Goal: Task Accomplishment & Management: Use online tool/utility

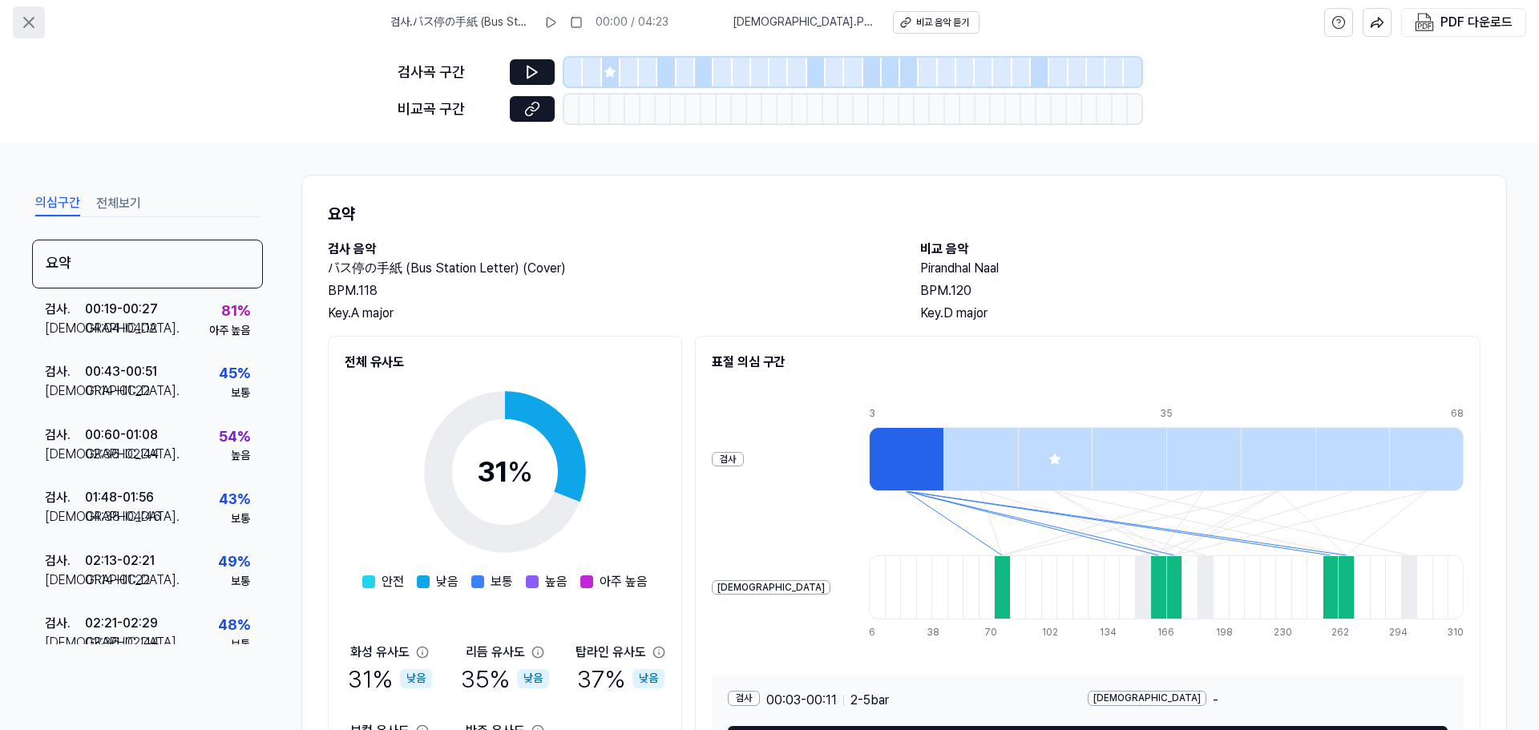
click at [23, 9] on button at bounding box center [29, 22] width 32 height 32
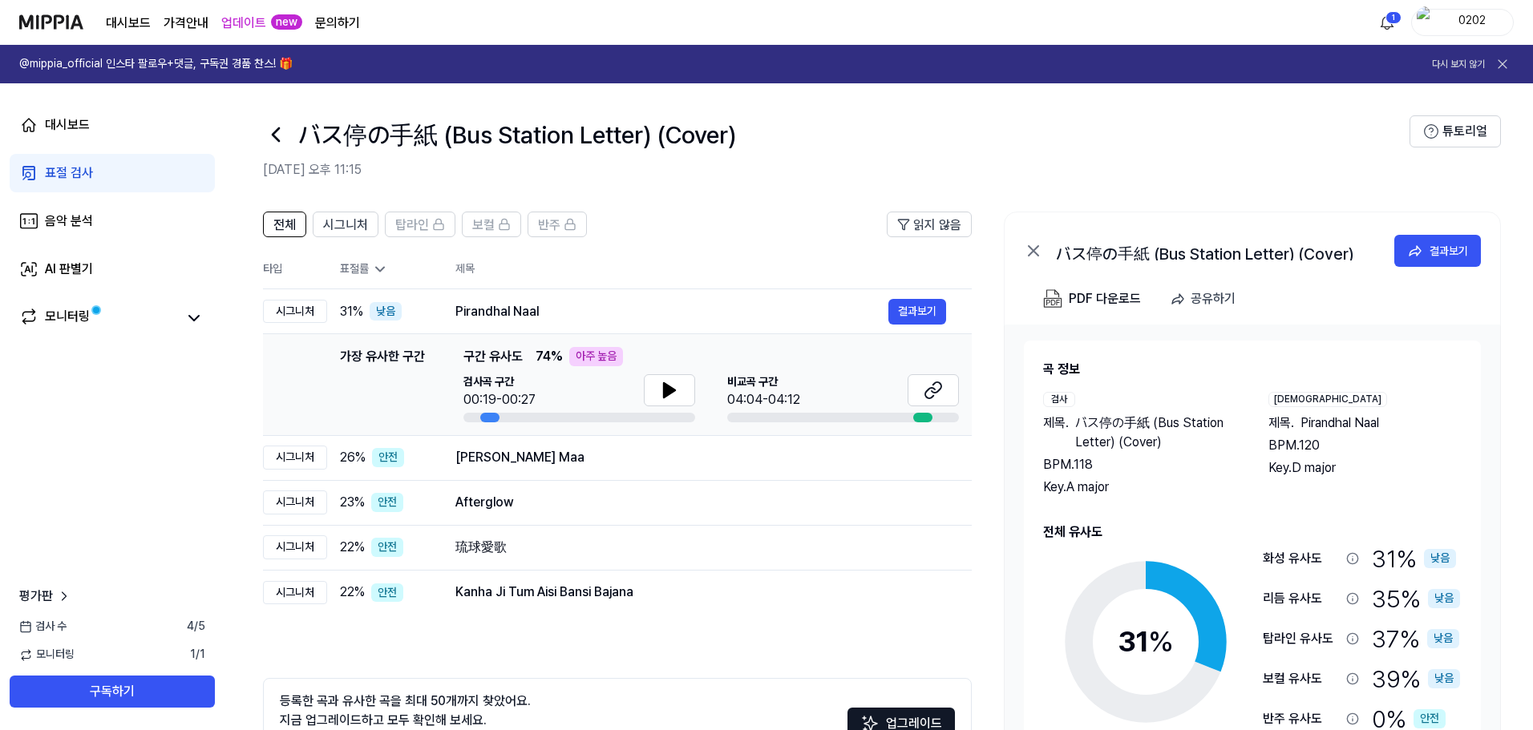
click at [1509, 62] on icon at bounding box center [1502, 64] width 16 height 16
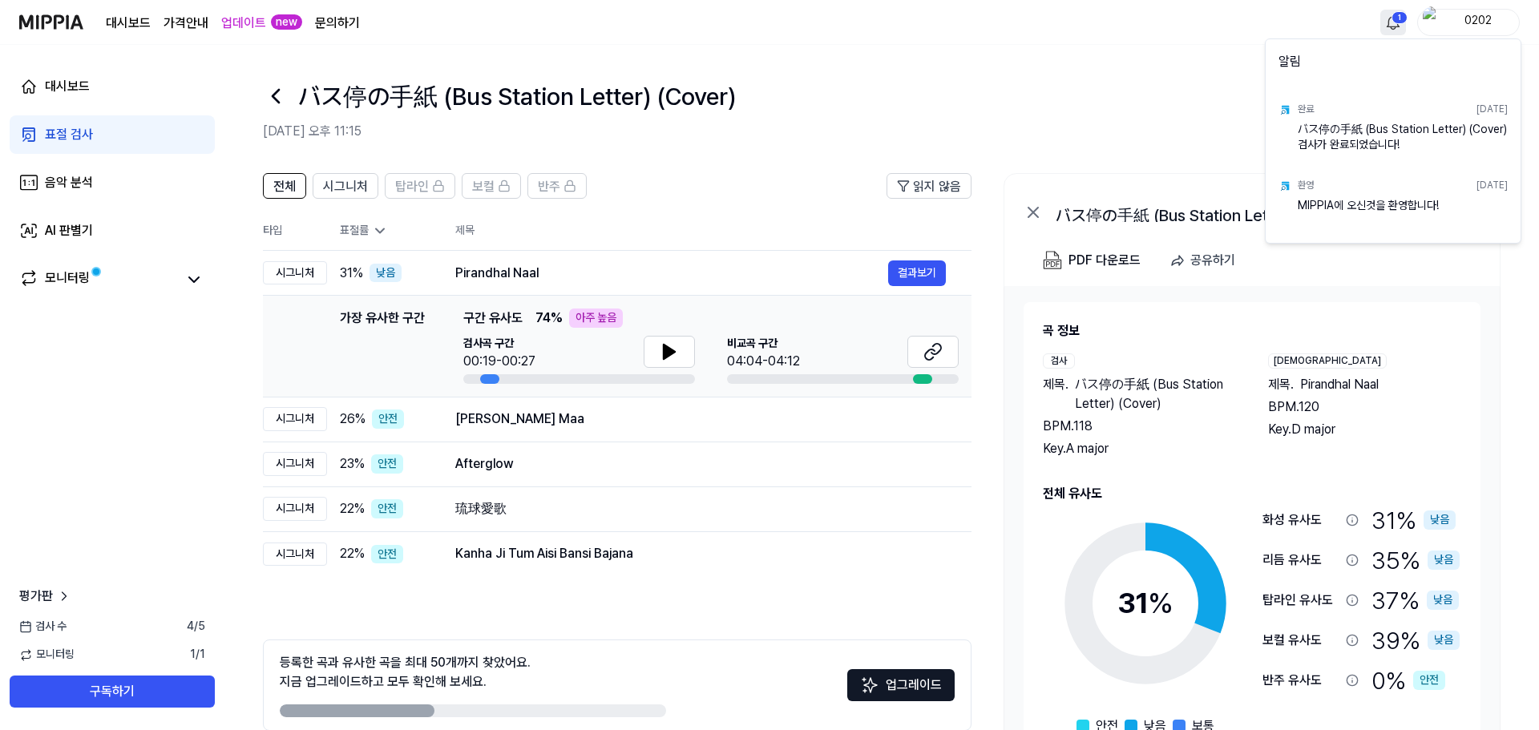
click at [1387, 26] on html "대시보드 가격안내 업데이트 new 문의하기 1 0202 대시보드 표절 검사 음악 분석 AI 판별기 모니터링 평가판 검사 [DATE] 모니터링 …" at bounding box center [769, 365] width 1539 height 730
click at [996, 244] on html "대시보드 가격안내 업데이트 new 문의하기 0202 대시보드 표절 검사 음악 분석 AI 판별기 모니터링 평가판 검사 [DATE] 모니터링 1 …" at bounding box center [769, 365] width 1539 height 730
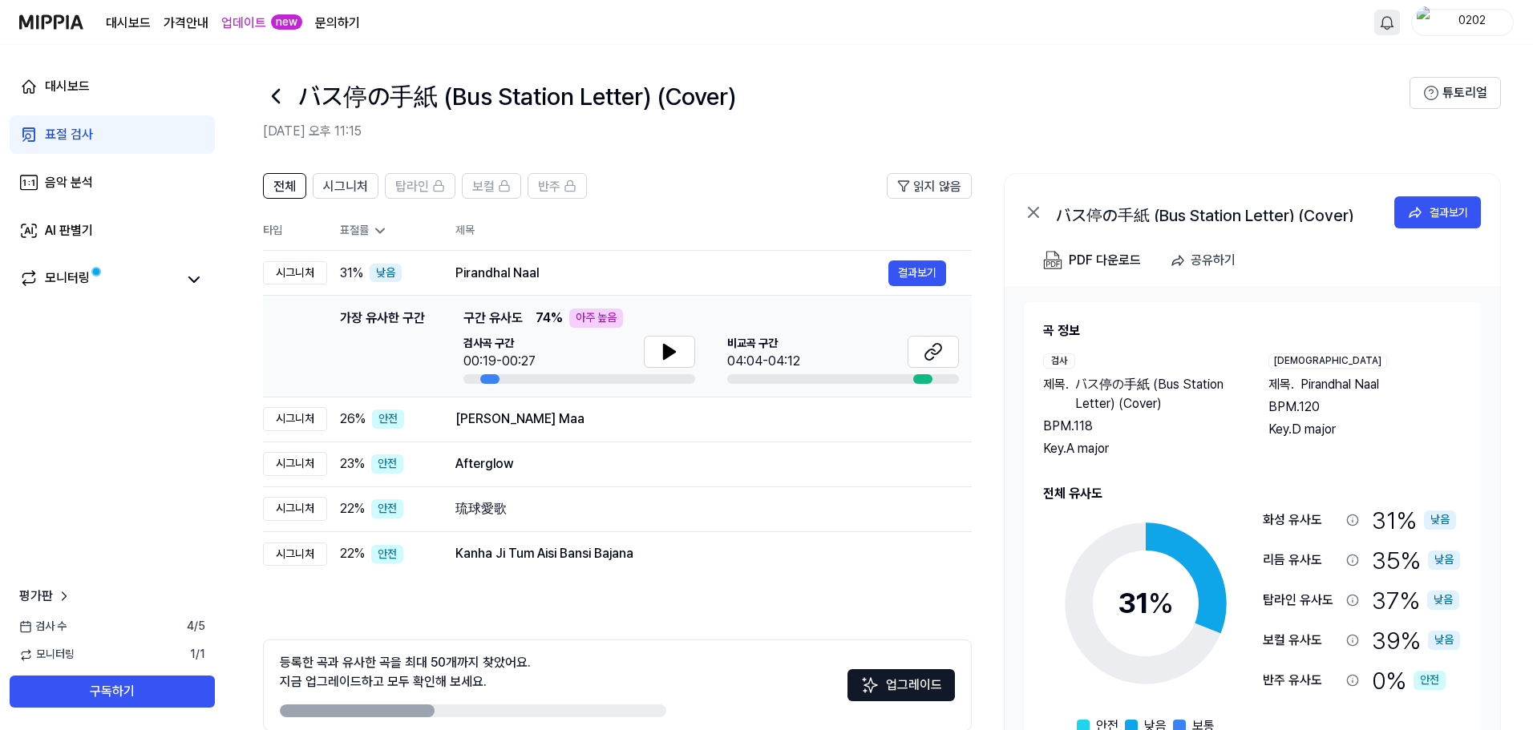
click at [243, 19] on link "업데이트" at bounding box center [243, 23] width 45 height 19
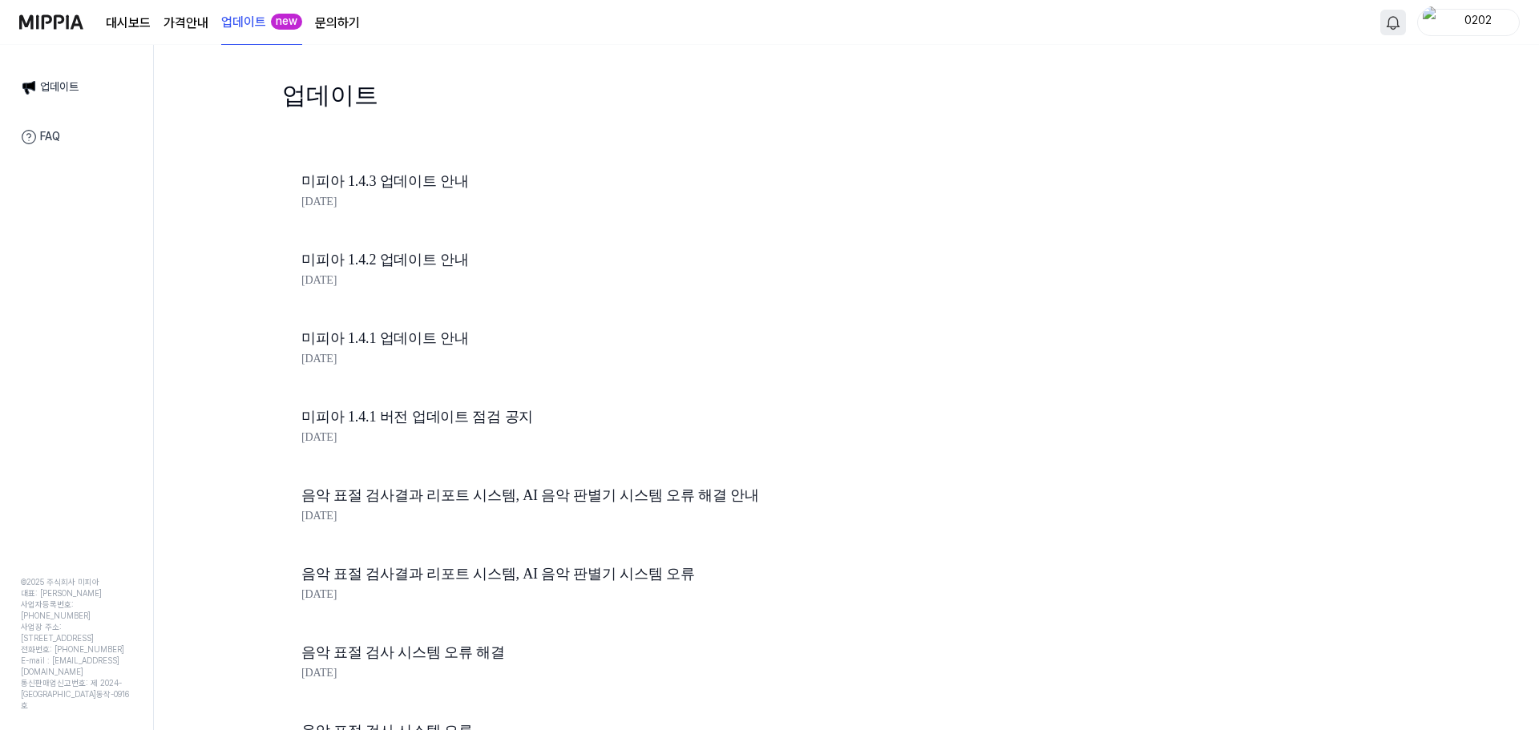
click at [177, 22] on page\) "가격안내" at bounding box center [186, 23] width 45 height 19
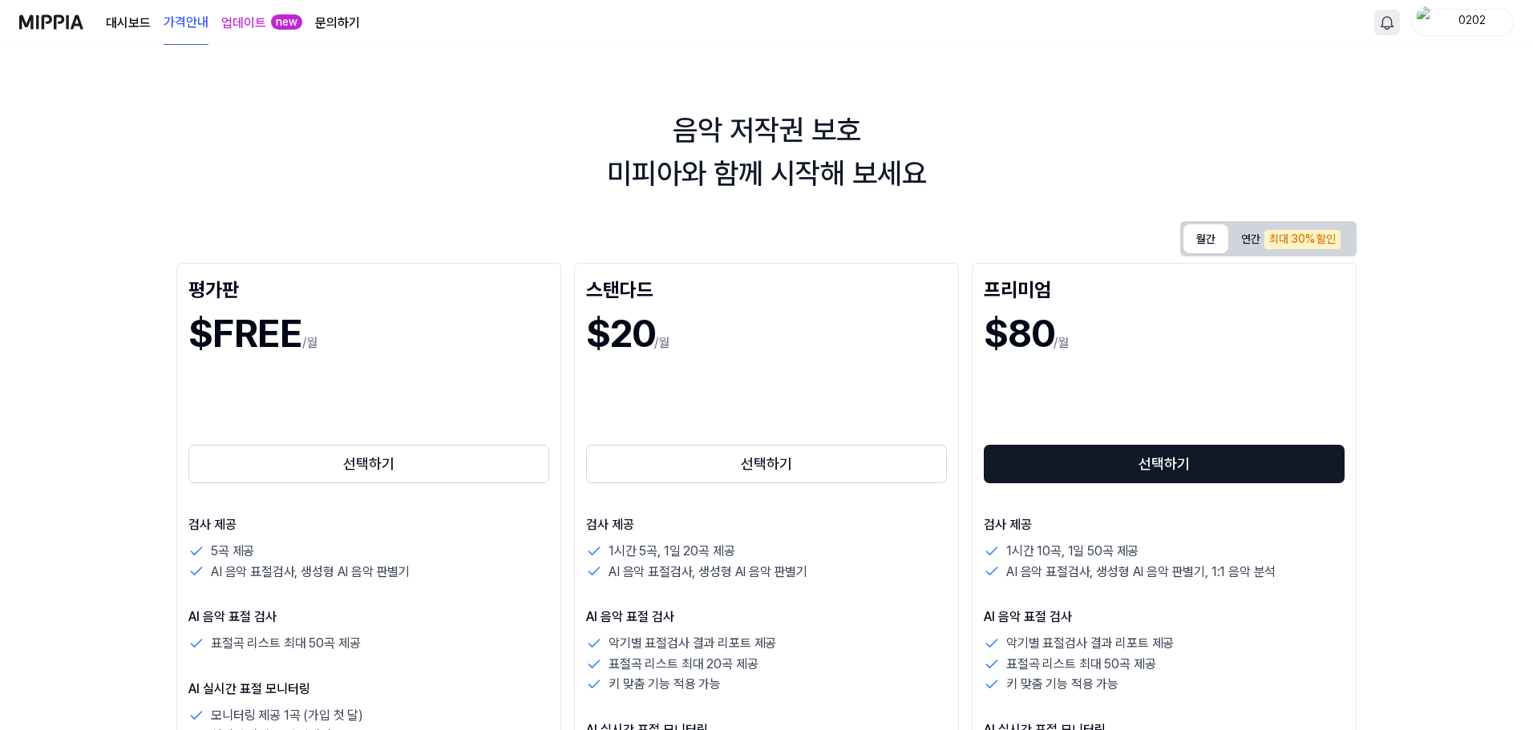
click at [1202, 240] on button "월간" at bounding box center [1205, 238] width 45 height 29
click at [996, 148] on div "음악 저작권 보호 미피아와 함께 시작해 보세요" at bounding box center [766, 152] width 1533 height 87
click at [118, 25] on link "대시보드" at bounding box center [128, 23] width 45 height 19
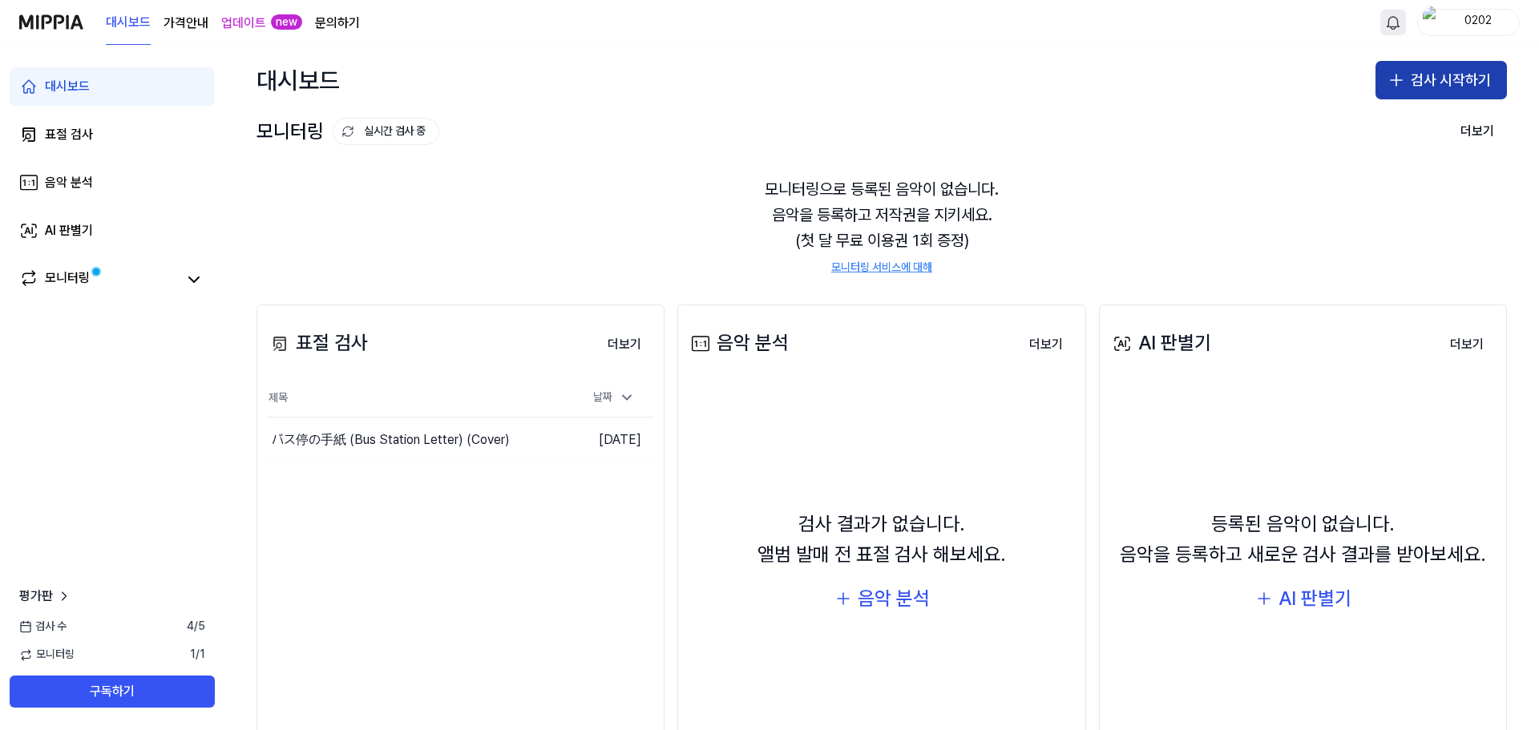
click at [1421, 75] on button "검사 시작하기" at bounding box center [1440, 80] width 131 height 38
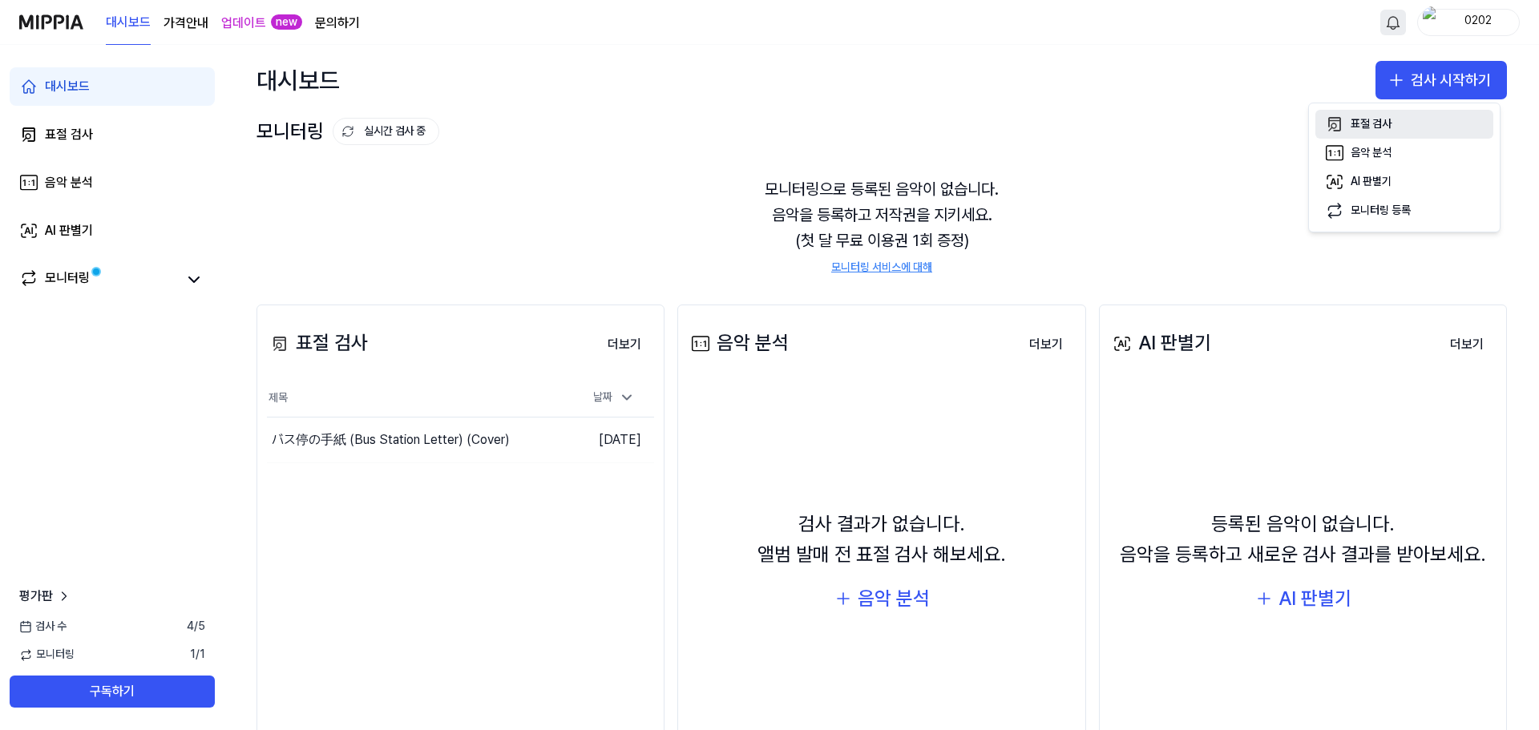
click at [1375, 124] on div "표절 검사" at bounding box center [1371, 124] width 41 height 16
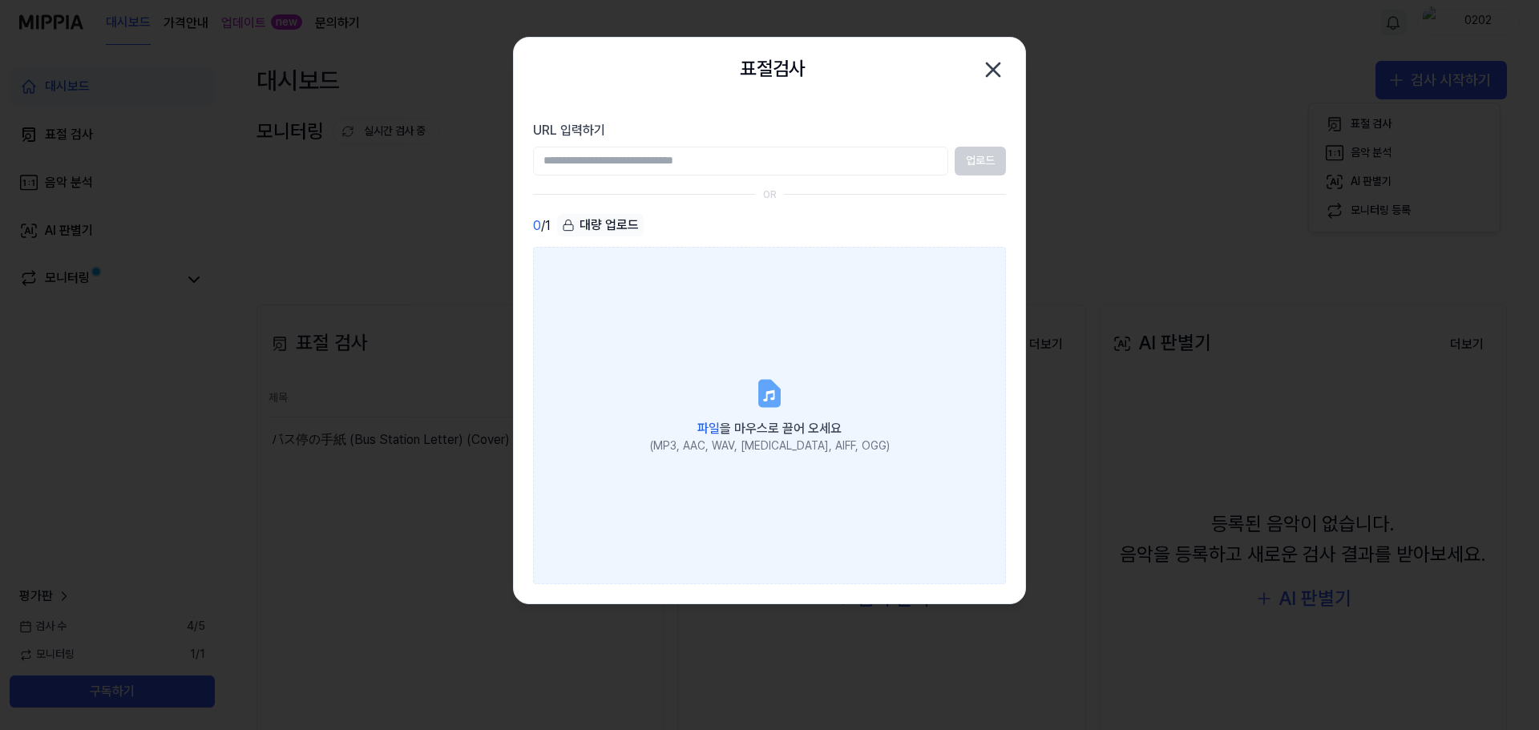
click at [700, 329] on label "파일 을 마우스로 끌어 오세요 (MP3, AAC, WAV, [MEDICAL_DATA], AIFF, OGG)" at bounding box center [769, 415] width 473 height 337
click at [0, 0] on input "파일 을 마우스로 끌어 오세요 (MP3, AAC, WAV, [MEDICAL_DATA], AIFF, OGG)" at bounding box center [0, 0] width 0 height 0
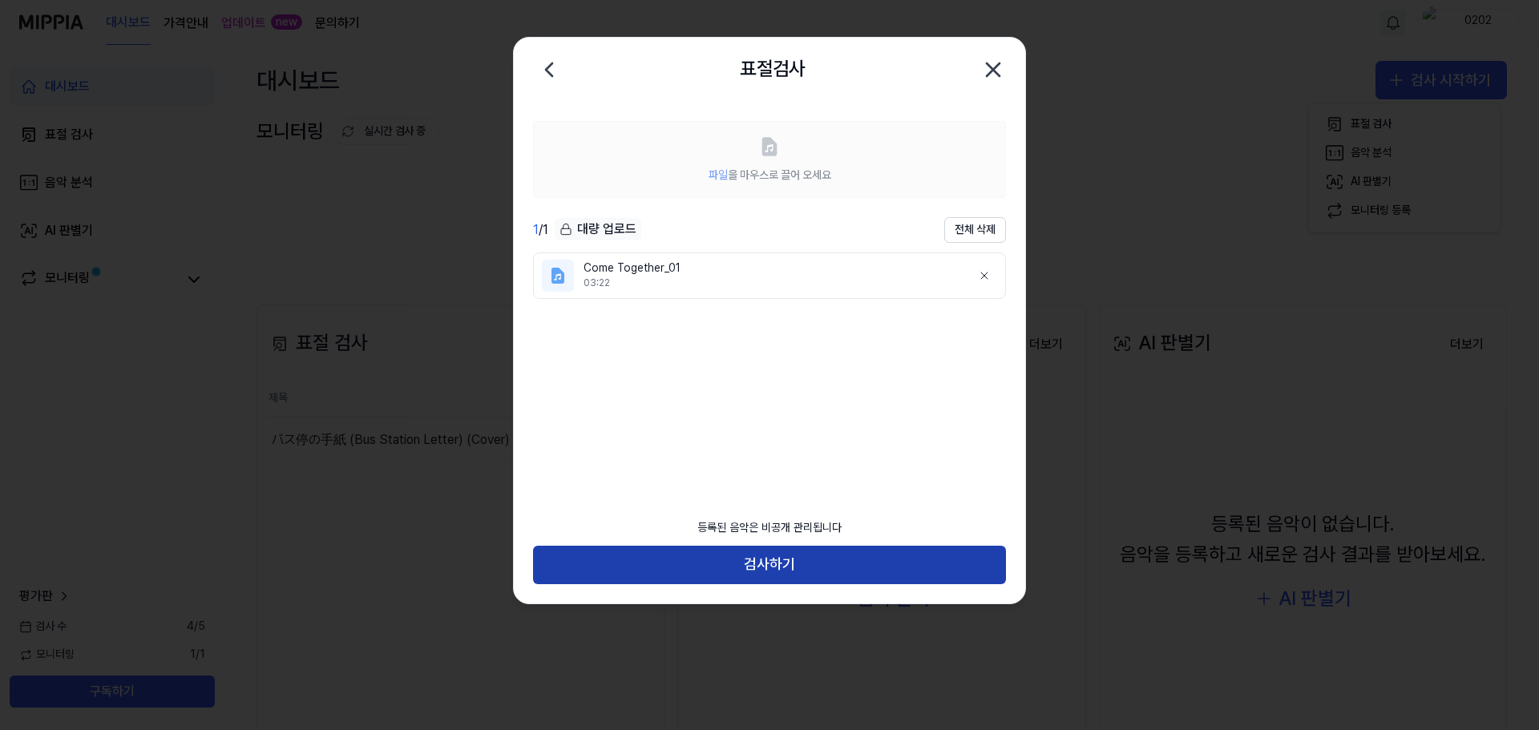
click at [850, 573] on button "검사하기" at bounding box center [769, 565] width 473 height 38
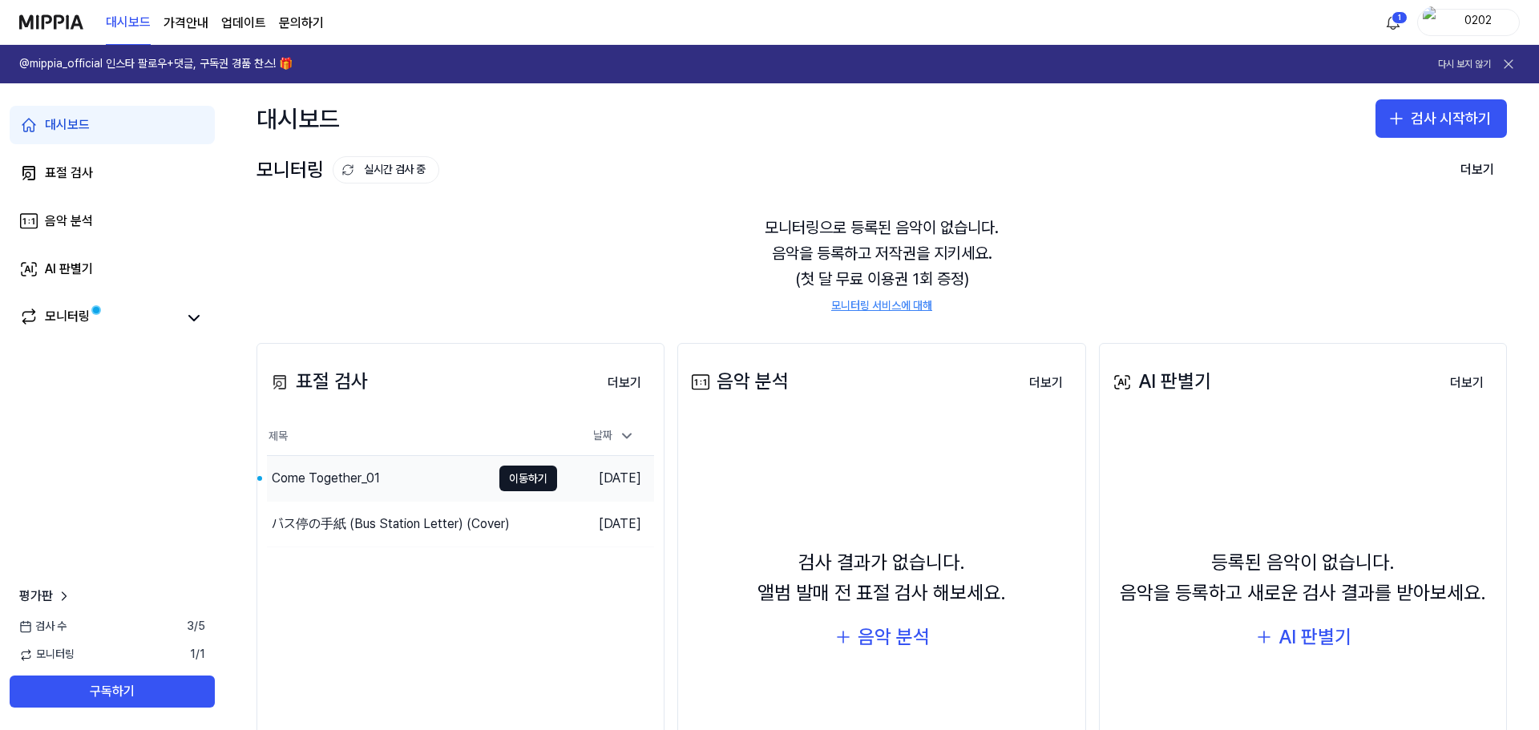
click at [382, 483] on div "Come Together_01" at bounding box center [379, 478] width 224 height 45
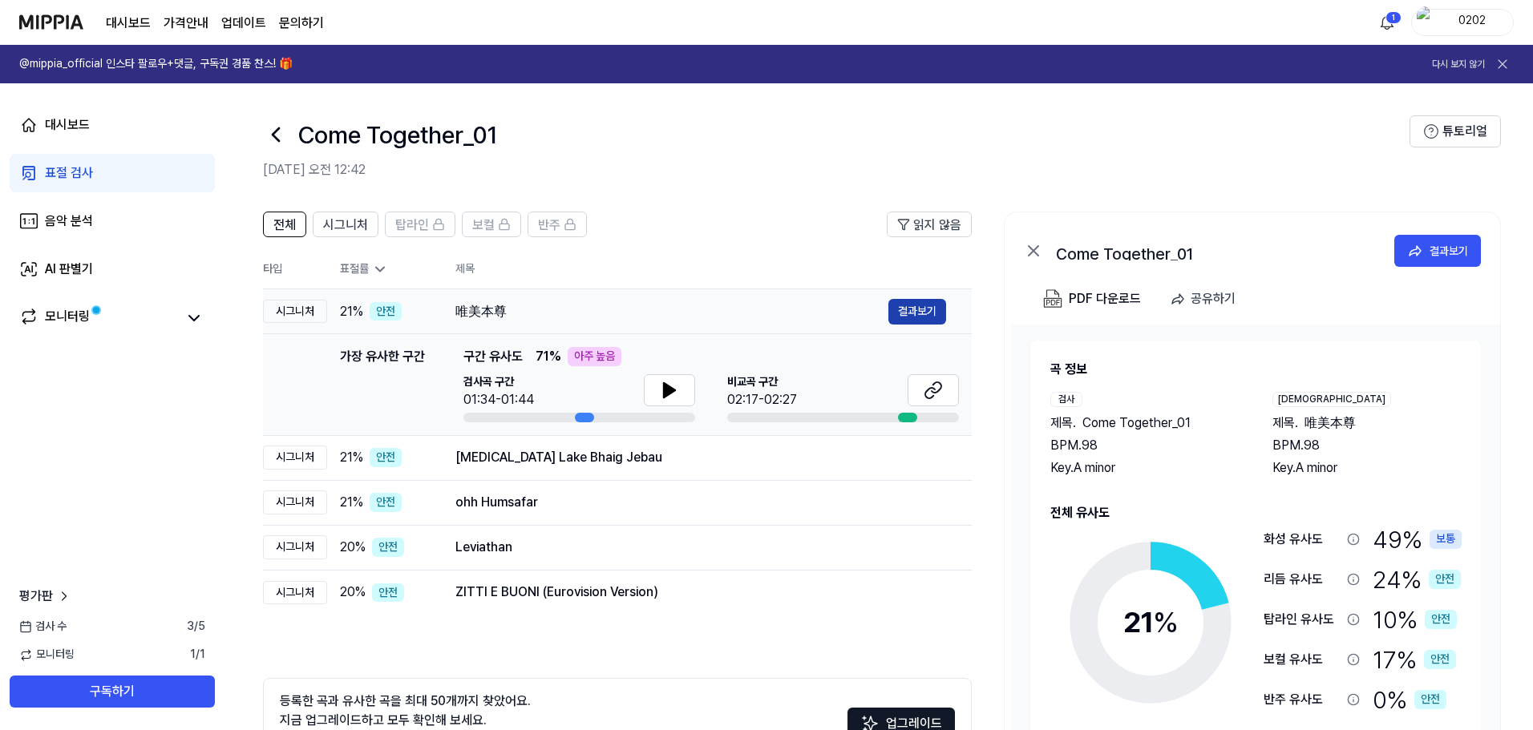
click at [917, 315] on button "결과보기" at bounding box center [917, 312] width 58 height 26
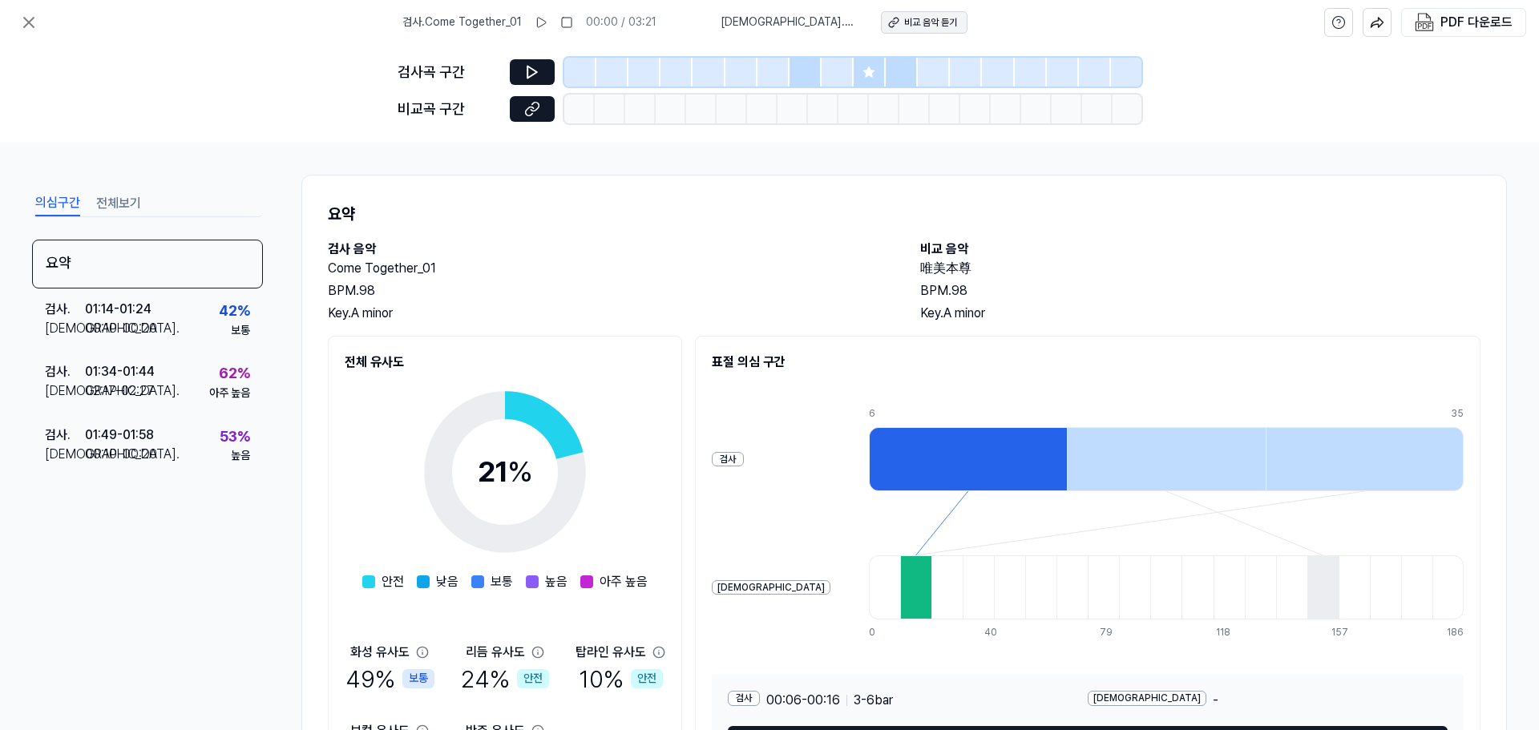
click at [904, 18] on div "비교 음악 듣기" at bounding box center [930, 23] width 53 height 14
click at [529, 74] on icon at bounding box center [532, 72] width 16 height 16
click at [554, 16] on button at bounding box center [541, 23] width 26 height 26
click at [532, 79] on icon at bounding box center [532, 72] width 16 height 16
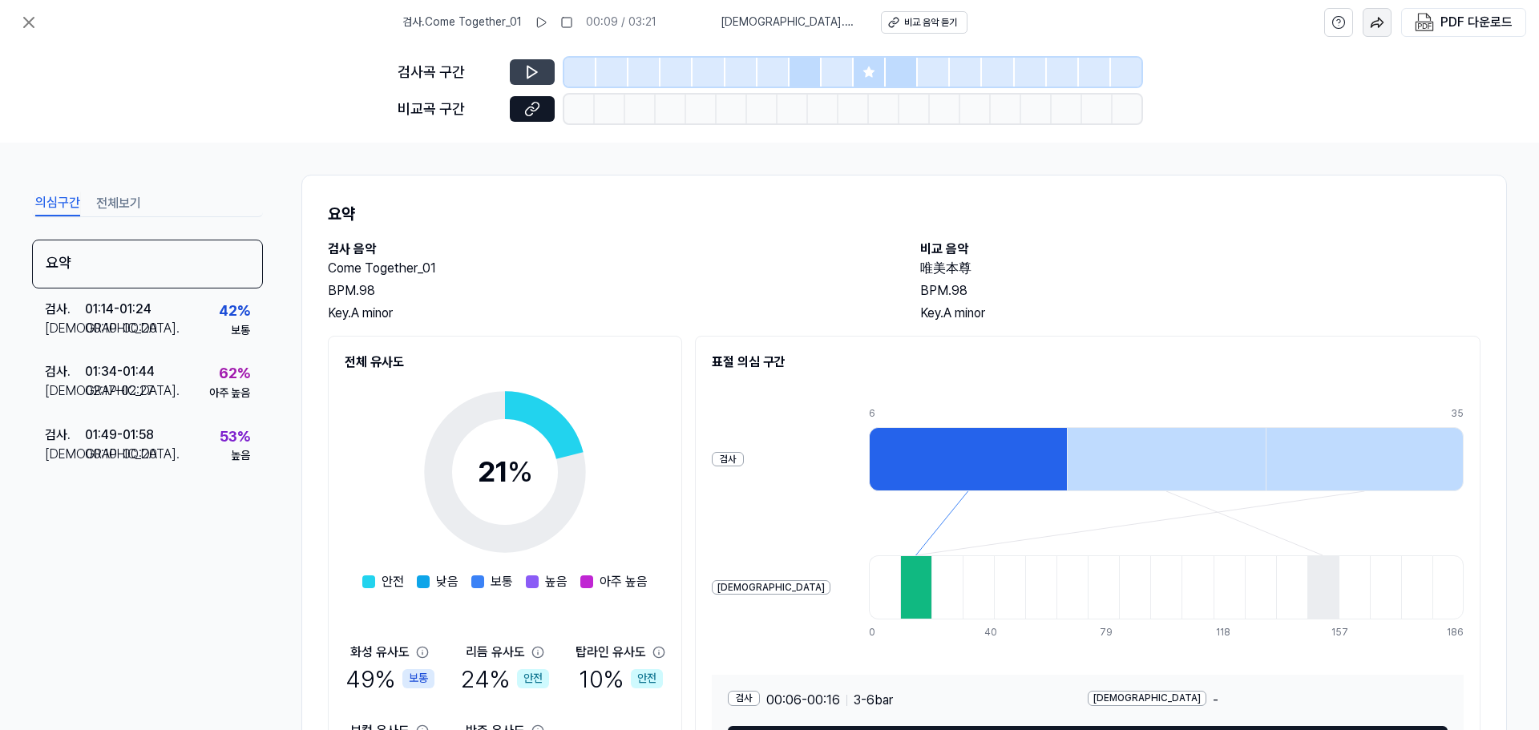
click at [1369, 18] on button "button" at bounding box center [1377, 22] width 29 height 29
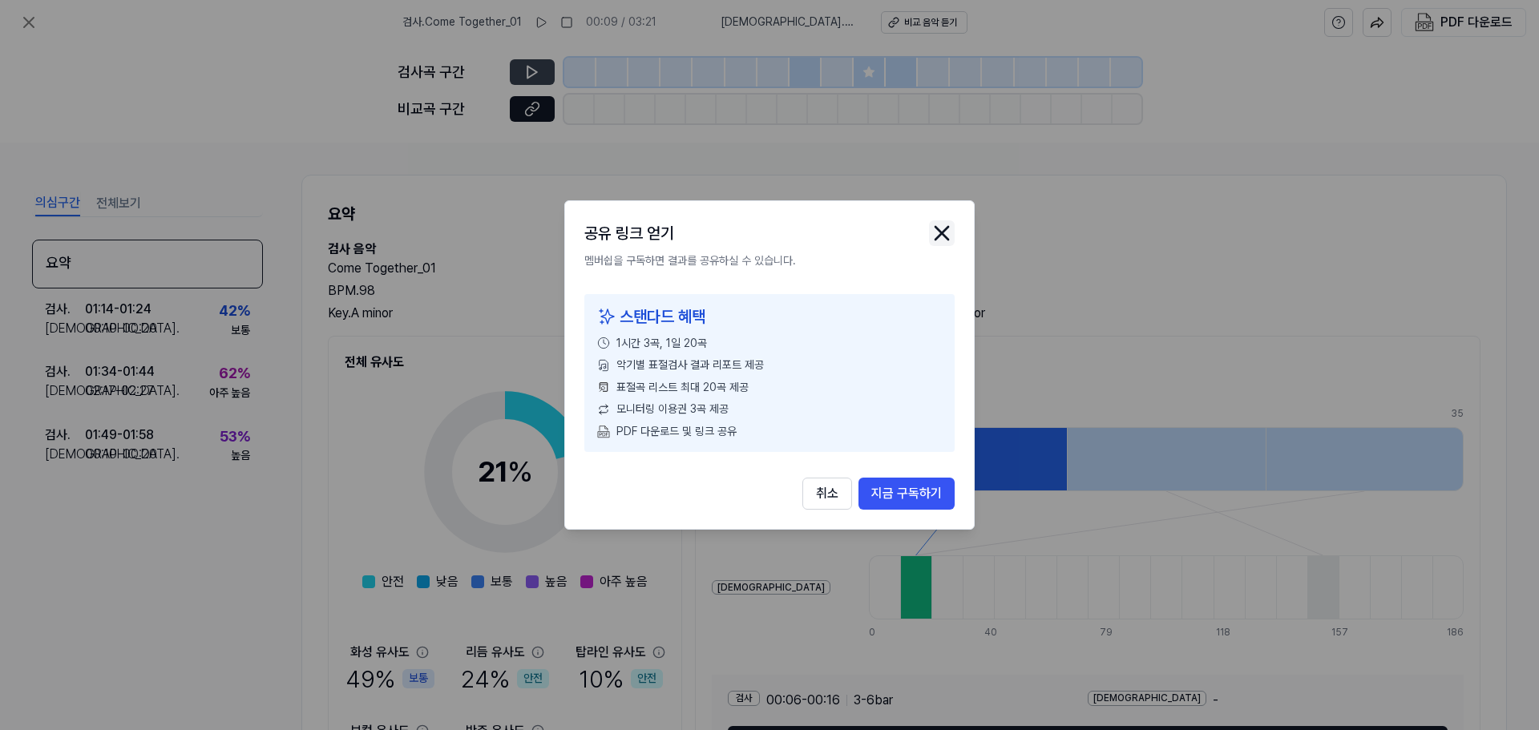
click at [939, 230] on icon "close modal" at bounding box center [941, 233] width 13 height 13
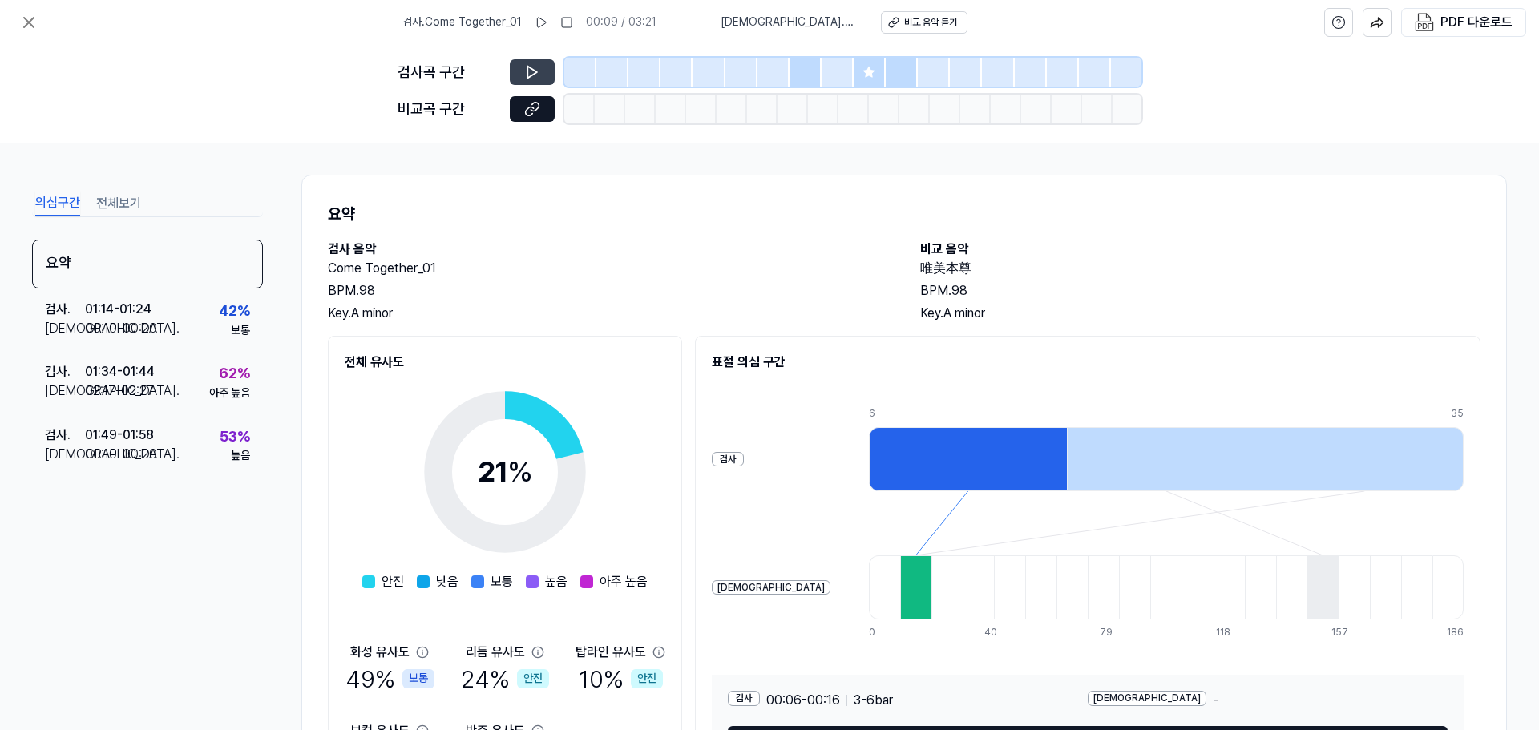
drag, startPoint x: 29, startPoint y: 24, endPoint x: 96, endPoint y: 197, distance: 185.8
click at [92, 184] on div "검사 . Come Together_01 00:09 / 03:21 비교 . 唯美本尊 비교 음악 듣기 PDF 다운로드 검사곡 구간 비교곡 구간 의…" at bounding box center [769, 365] width 1539 height 730
click at [134, 385] on div "02:17 - 02:27" at bounding box center [119, 391] width 69 height 19
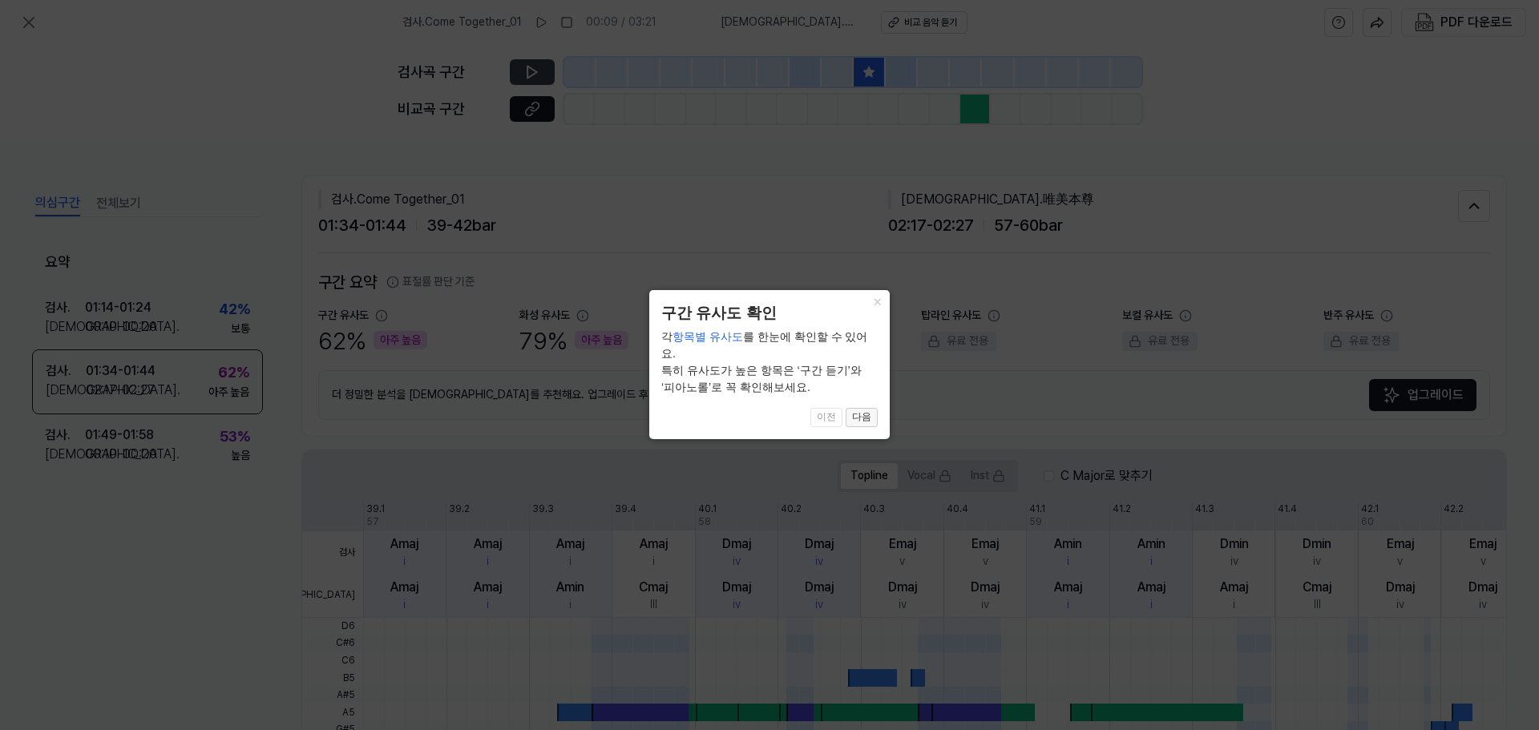
click at [871, 416] on button "다음" at bounding box center [862, 417] width 32 height 19
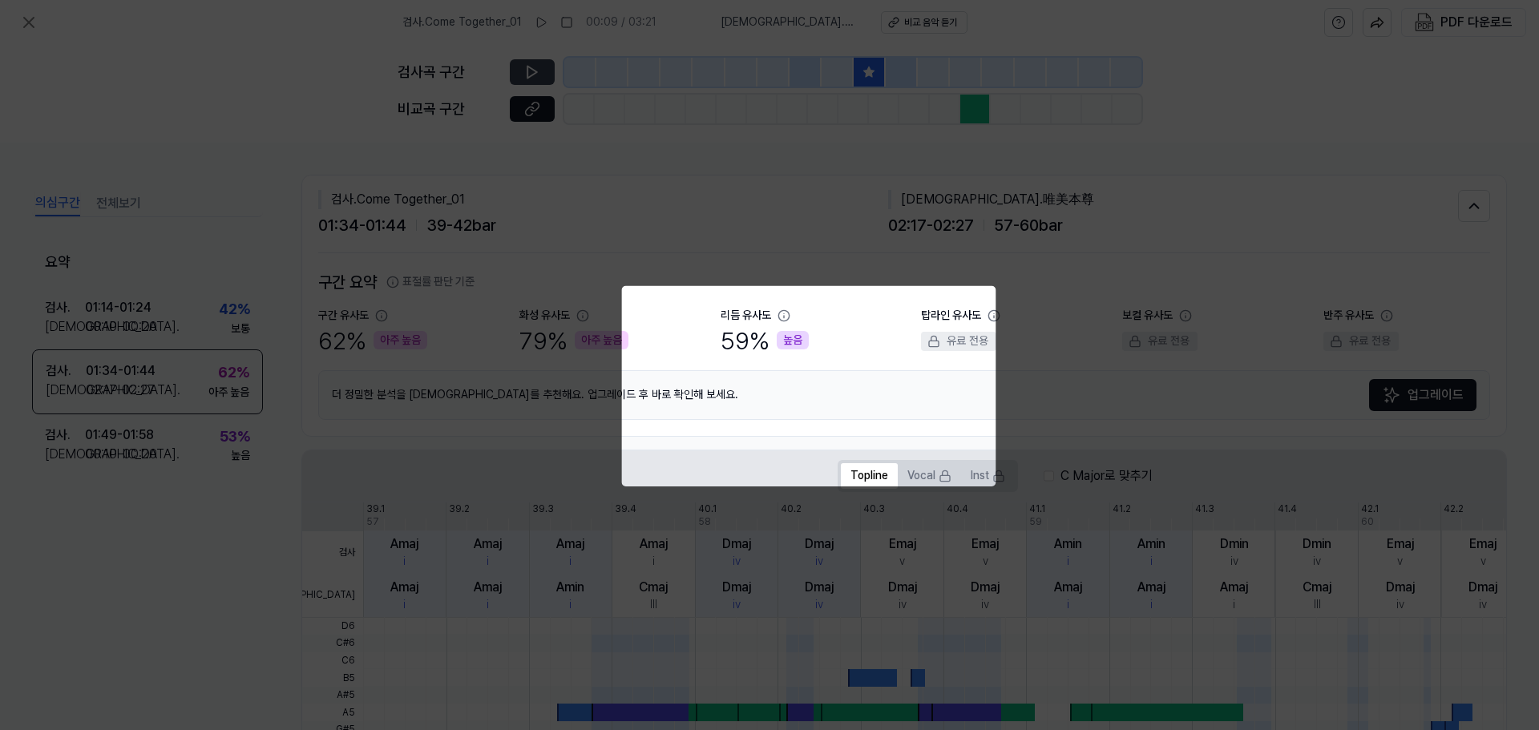
scroll to position [322, 0]
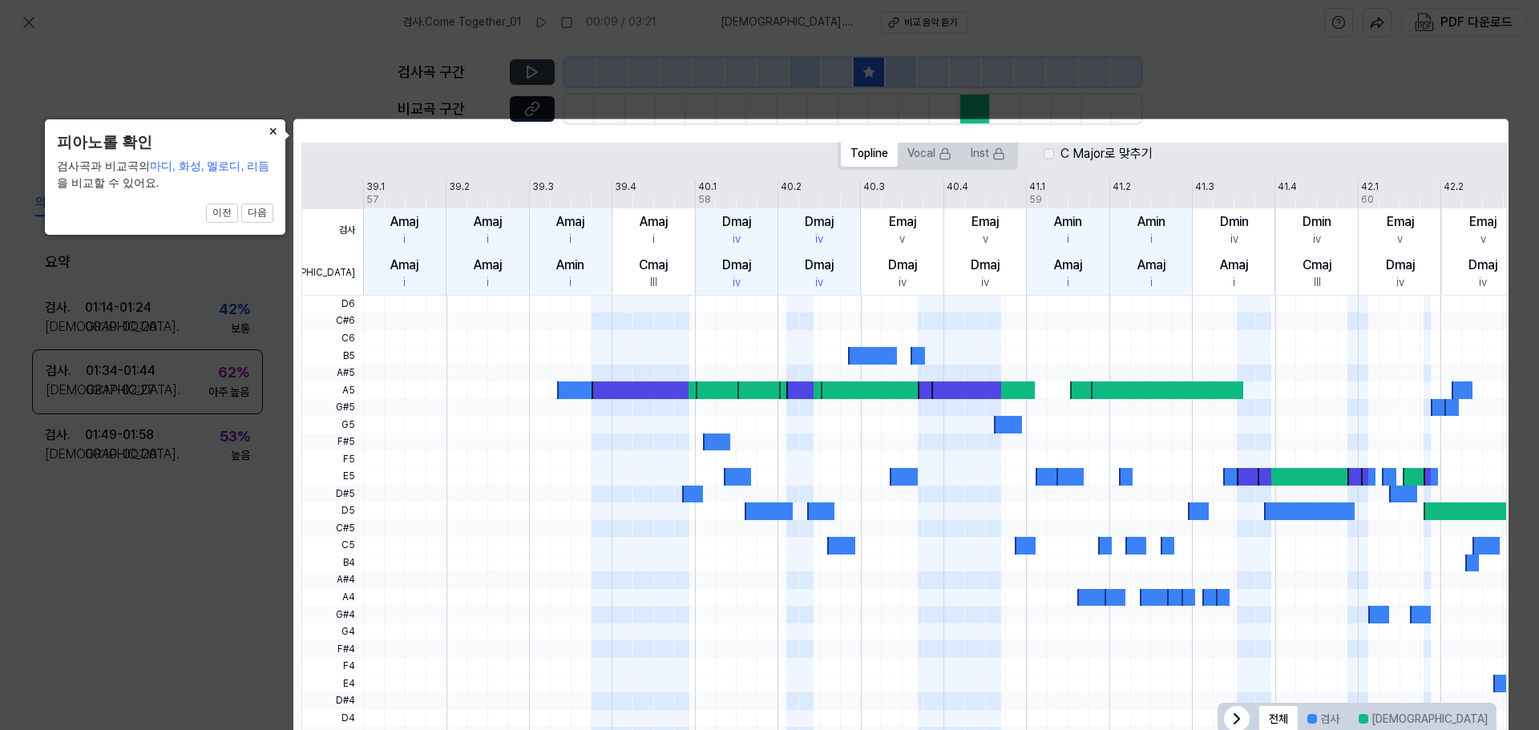
click at [275, 133] on button "×" at bounding box center [273, 130] width 26 height 22
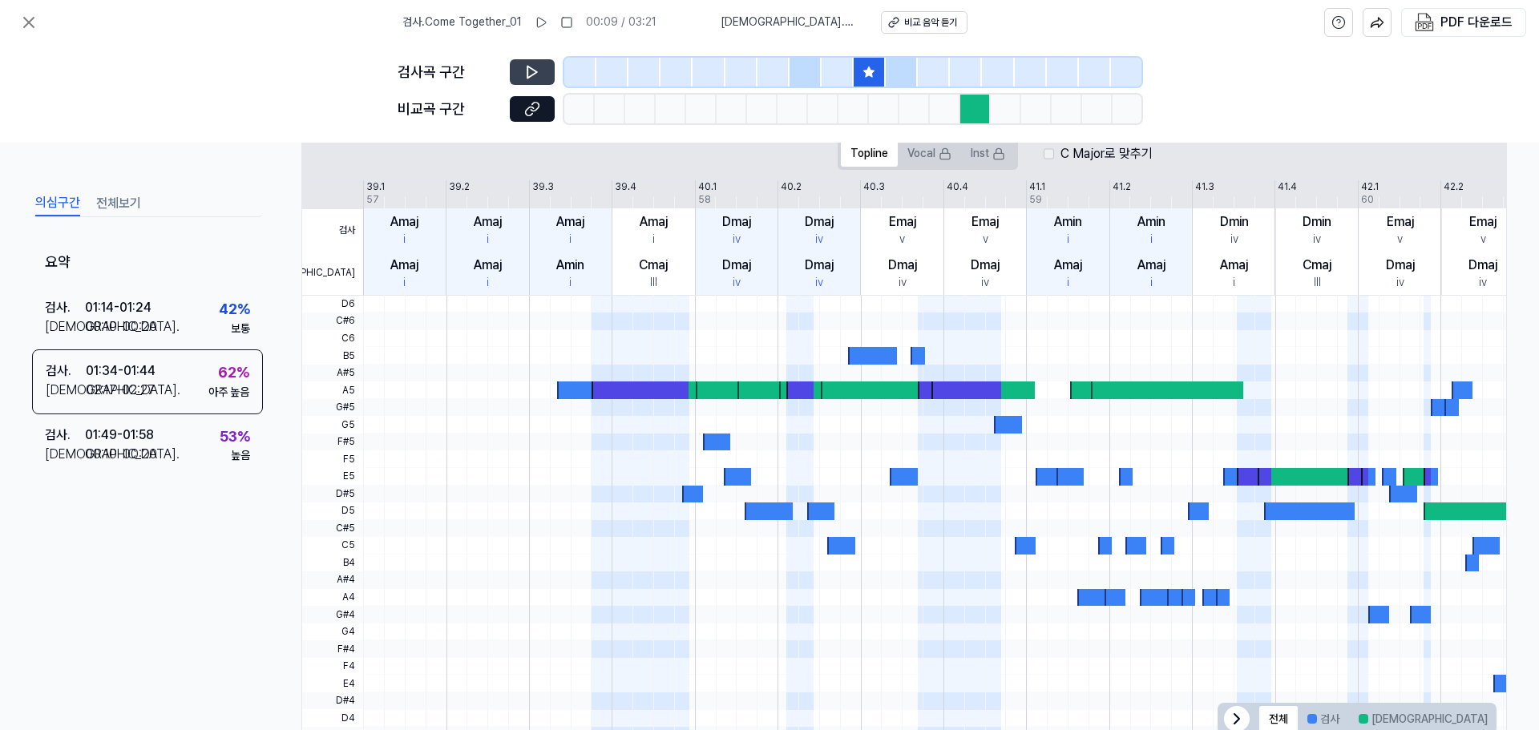
click at [106, 197] on button "전체보기" at bounding box center [118, 204] width 45 height 26
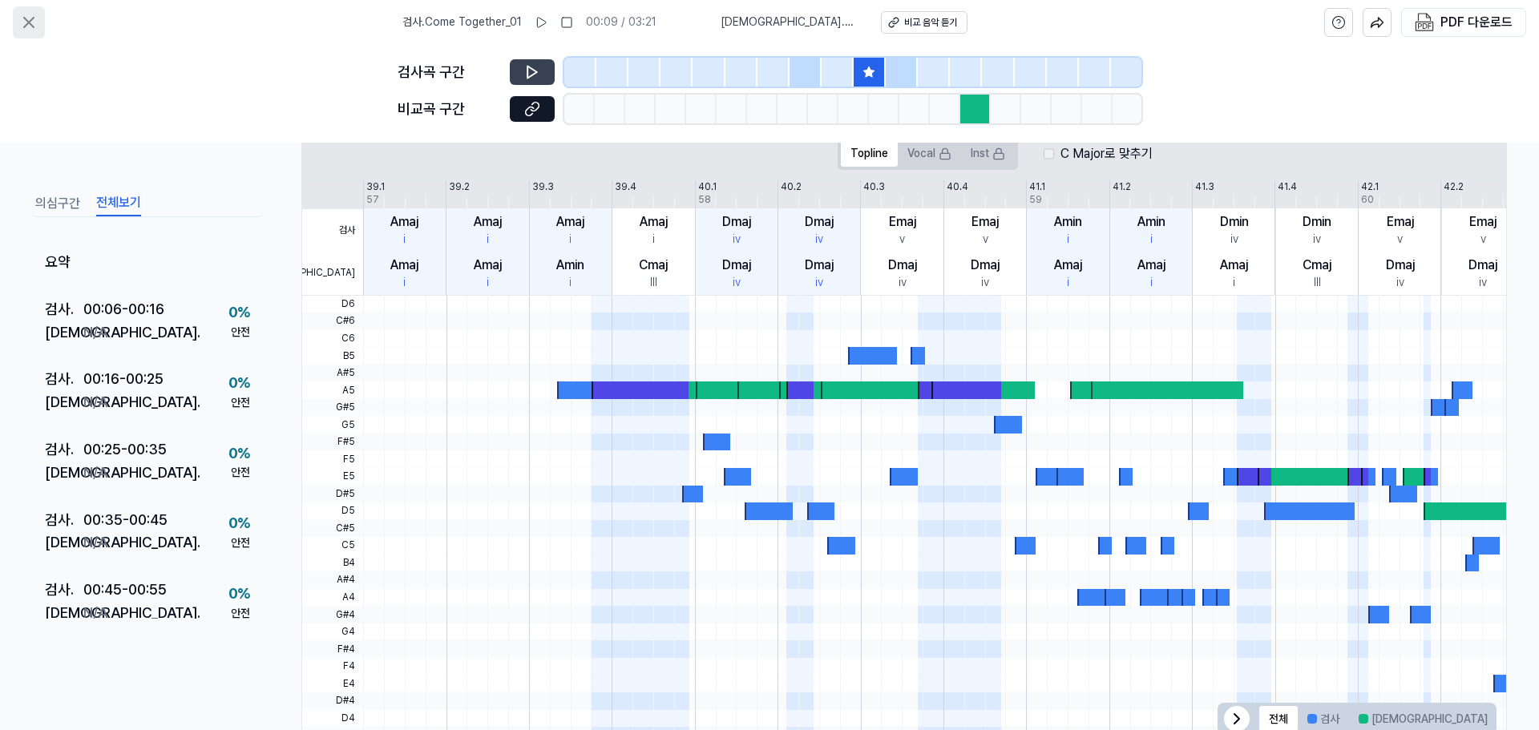
click at [22, 15] on icon at bounding box center [28, 22] width 19 height 19
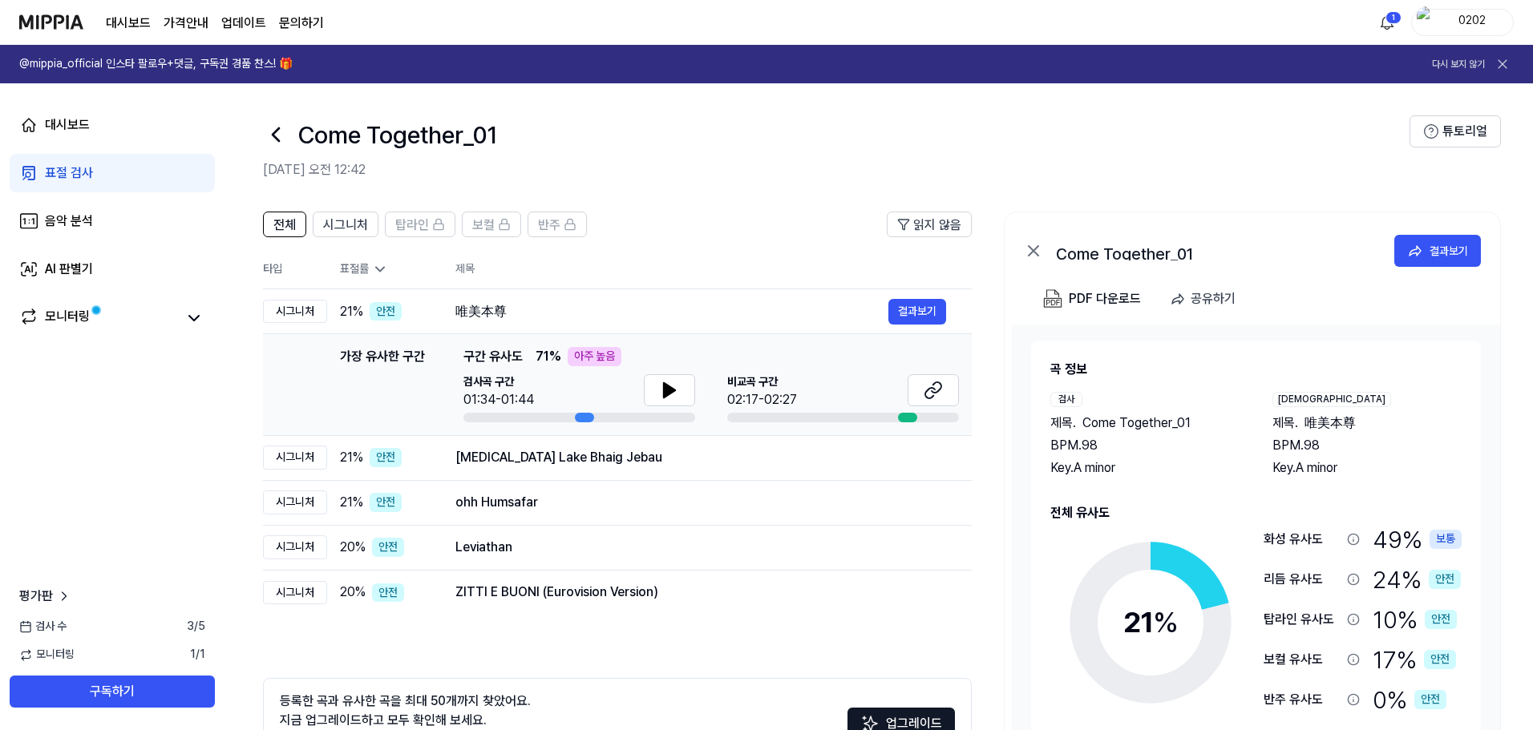
click at [1498, 53] on button at bounding box center [1502, 64] width 22 height 22
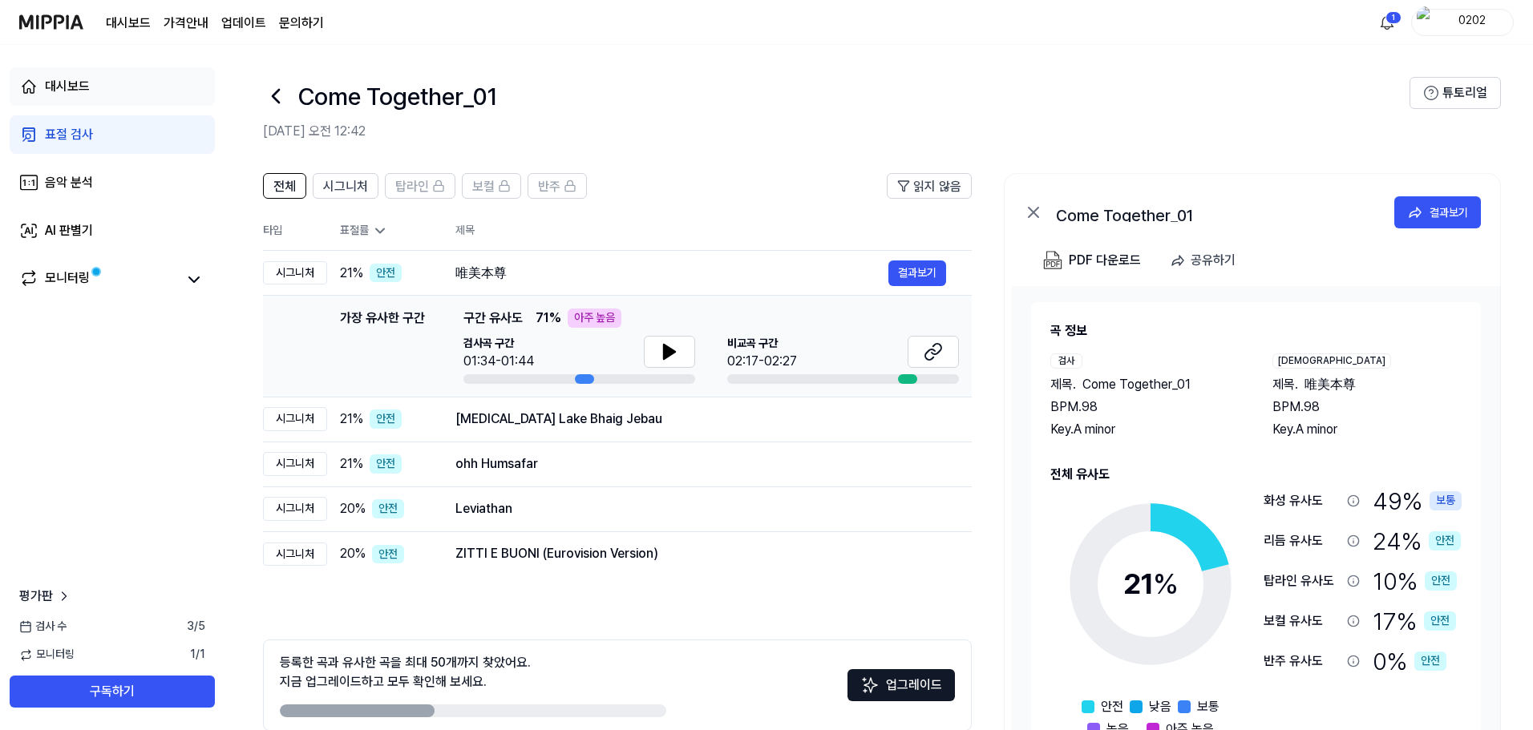
click at [62, 83] on div "대시보드" at bounding box center [67, 86] width 45 height 19
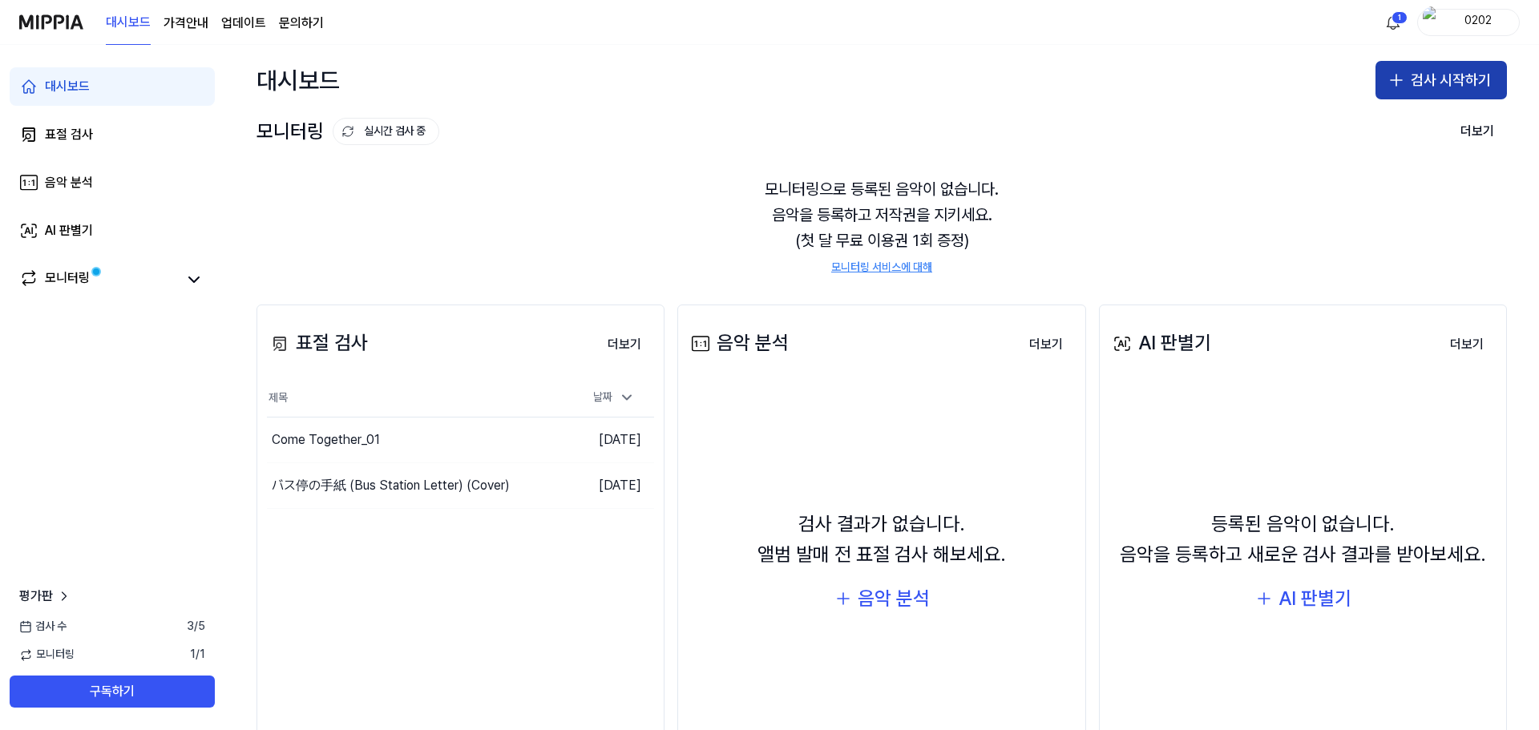
click at [1463, 93] on button "검사 시작하기" at bounding box center [1440, 80] width 131 height 38
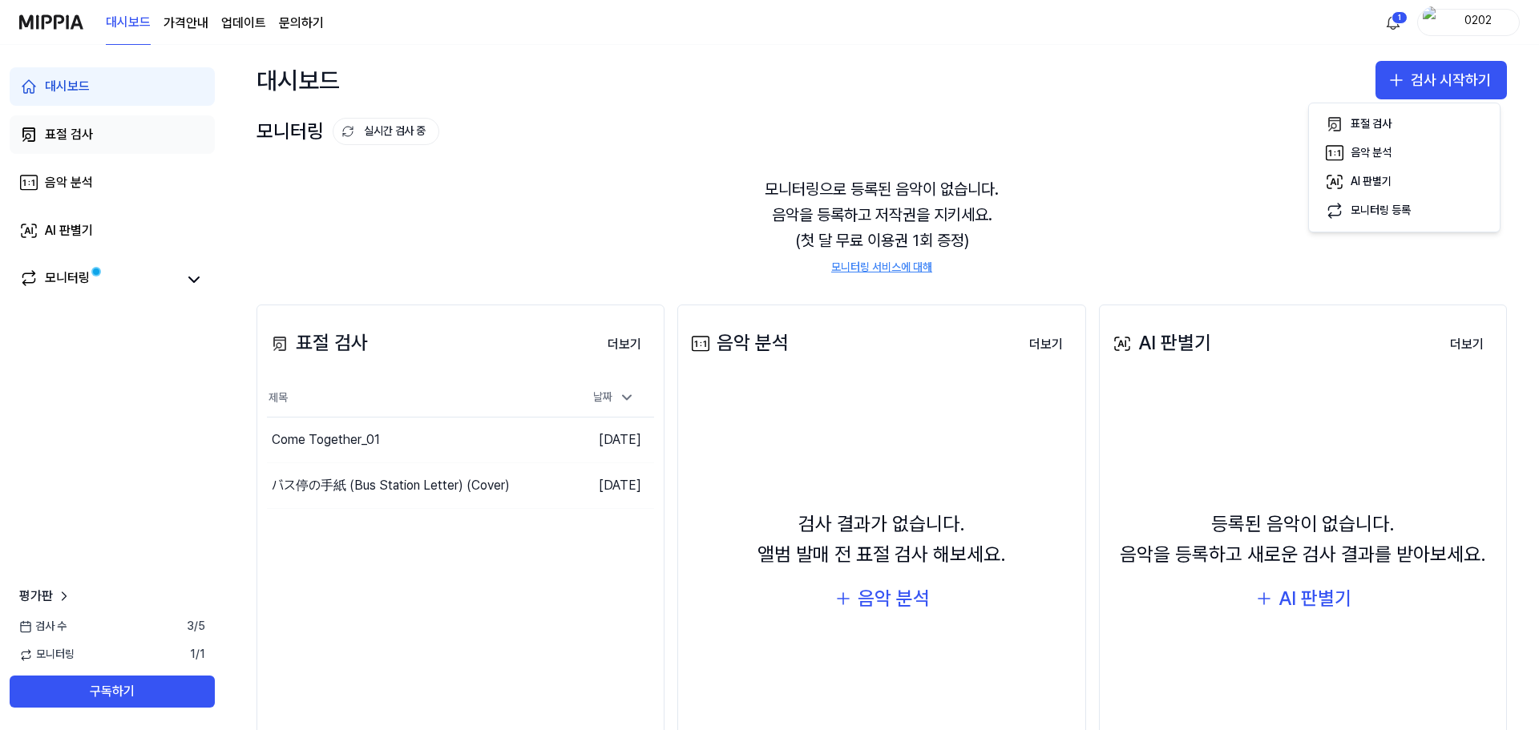
click at [95, 138] on link "표절 검사" at bounding box center [112, 134] width 205 height 38
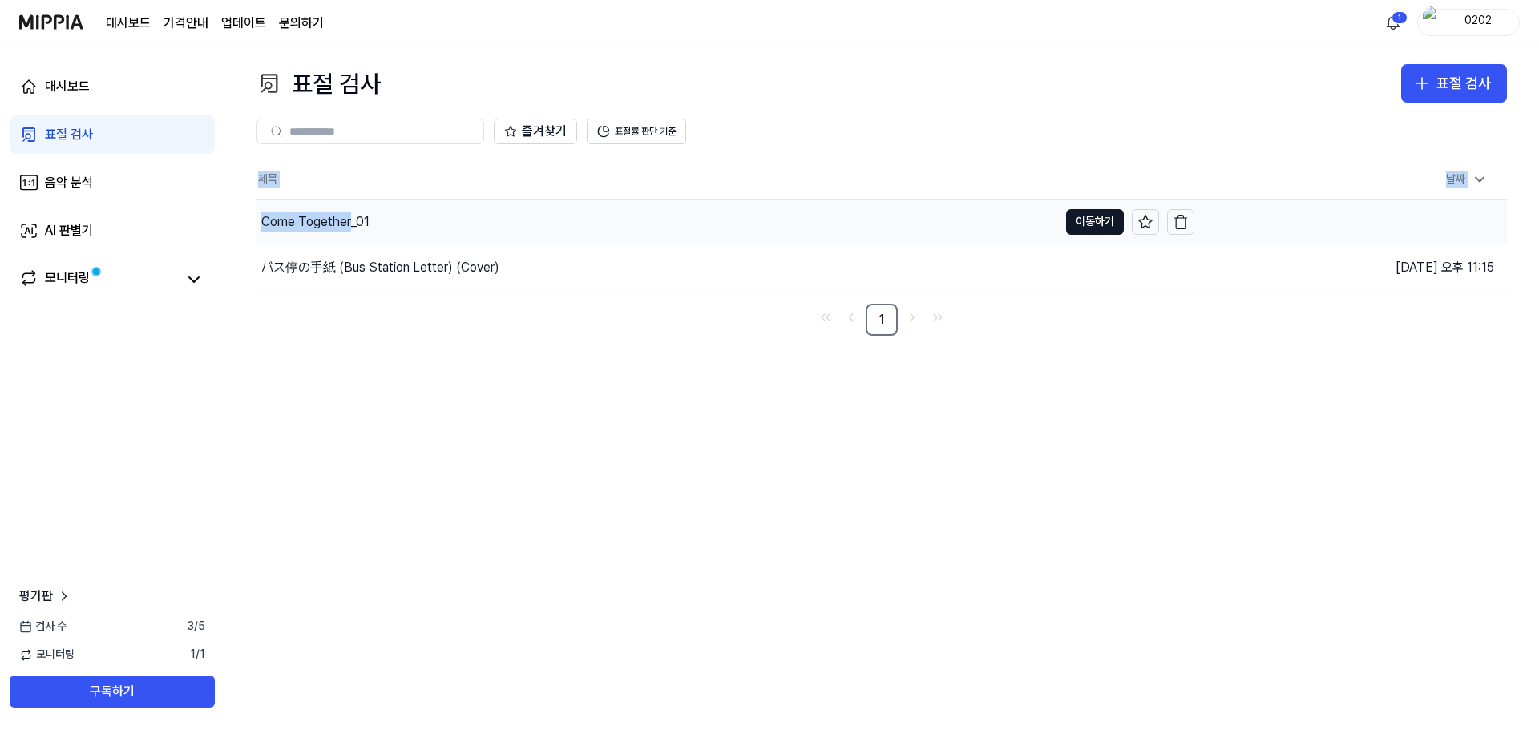
drag, startPoint x: 244, startPoint y: 223, endPoint x: 351, endPoint y: 219, distance: 107.5
click at [351, 219] on div "표절 검사 표절 검사 표절 검사 음악 분석 AI 판별기 즐겨찾기 표절률 판단 기준 제목 날짜 Come Together_01 이동하기 2025.…" at bounding box center [881, 387] width 1315 height 685
copy table "제목 날짜 Come Together"
click at [1415, 72] on button "표절 검사" at bounding box center [1454, 83] width 106 height 38
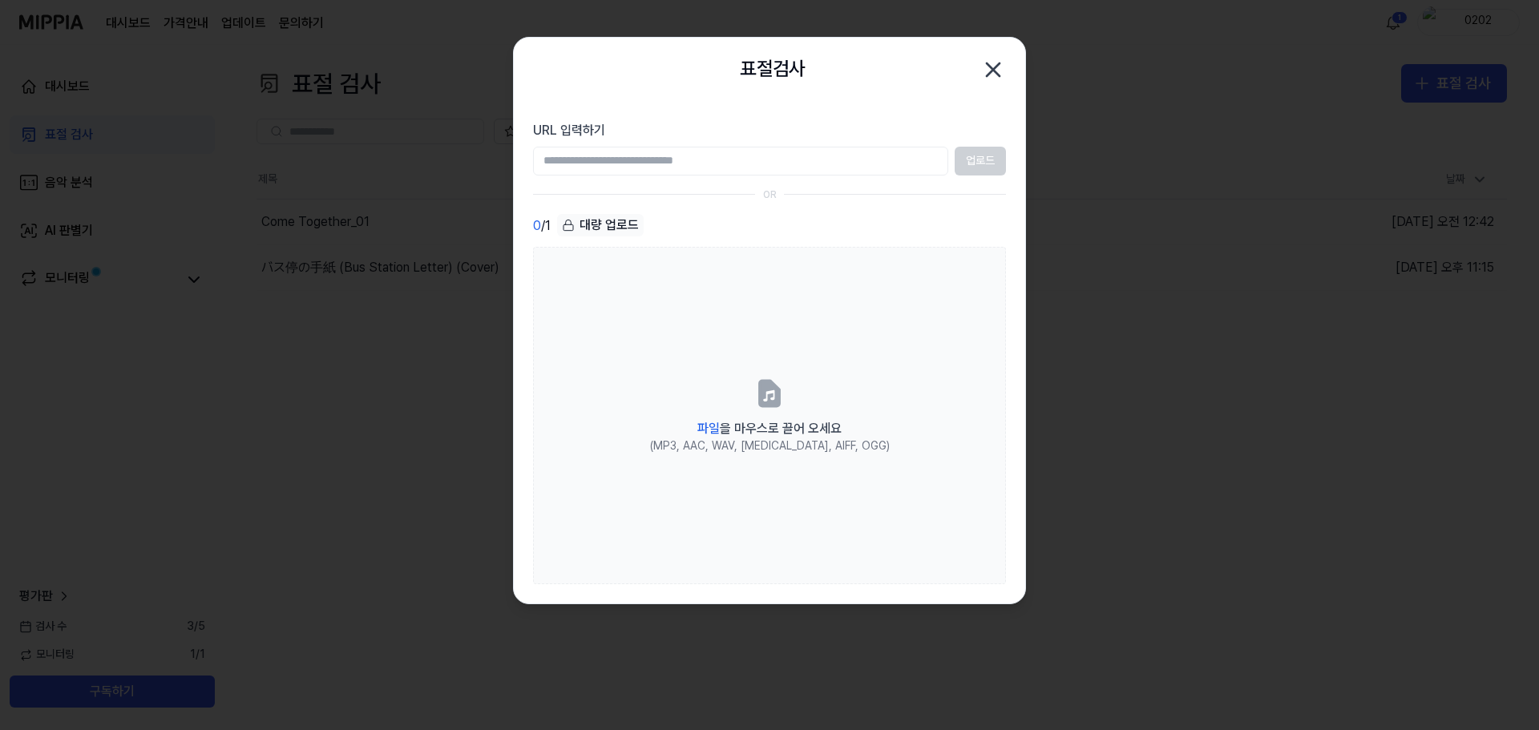
click at [785, 164] on input "URL 입력하기" at bounding box center [740, 161] width 415 height 29
type input "**********"
click at [982, 160] on button "업로드" at bounding box center [980, 161] width 51 height 29
